Goal: Navigation & Orientation: Find specific page/section

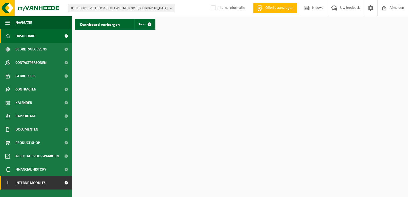
click at [37, 181] on span "Interne modules" at bounding box center [30, 182] width 30 height 13
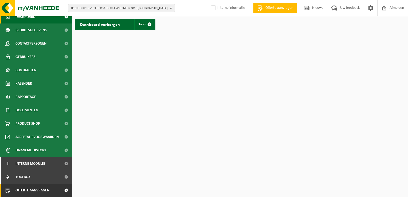
click at [35, 191] on span "Offerte aanvragen" at bounding box center [32, 190] width 34 height 13
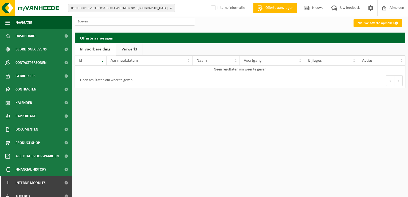
click at [131, 48] on link "Verwerkt" at bounding box center [129, 49] width 26 height 12
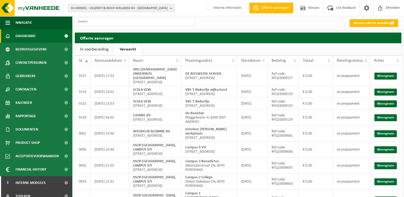
click at [29, 36] on span "Dashboard" at bounding box center [25, 35] width 20 height 13
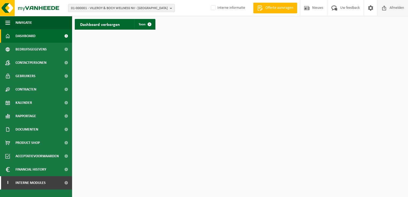
click at [397, 9] on span "Afmelden" at bounding box center [396, 8] width 17 height 16
